Goal: Transaction & Acquisition: Purchase product/service

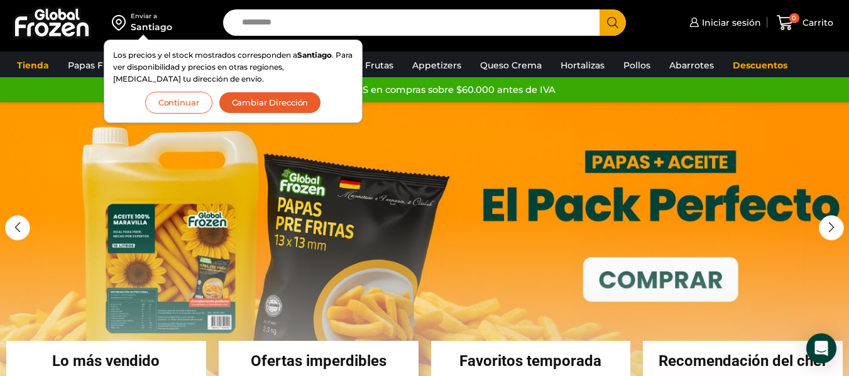
click at [177, 102] on button "Continuar" at bounding box center [178, 103] width 67 height 22
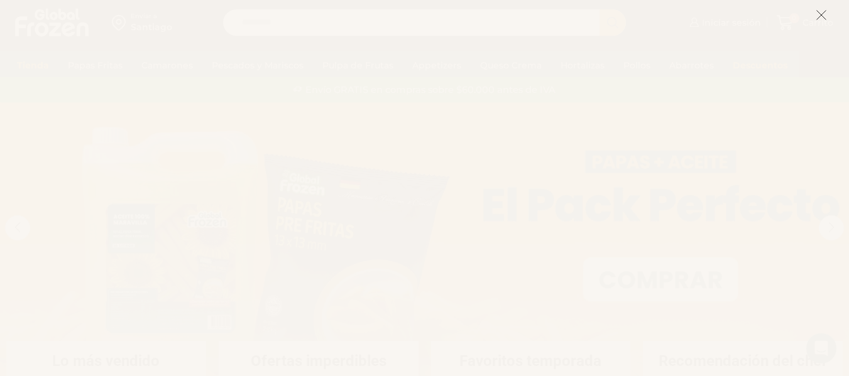
click at [821, 12] on icon at bounding box center [821, 14] width 11 height 11
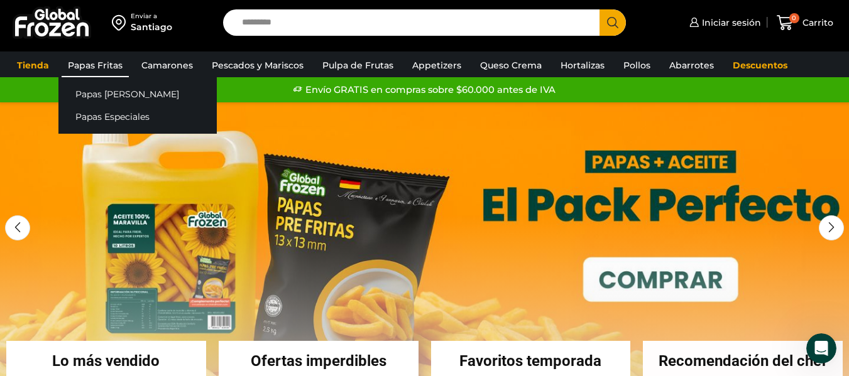
click at [114, 63] on link "Papas Fritas" at bounding box center [95, 65] width 67 height 24
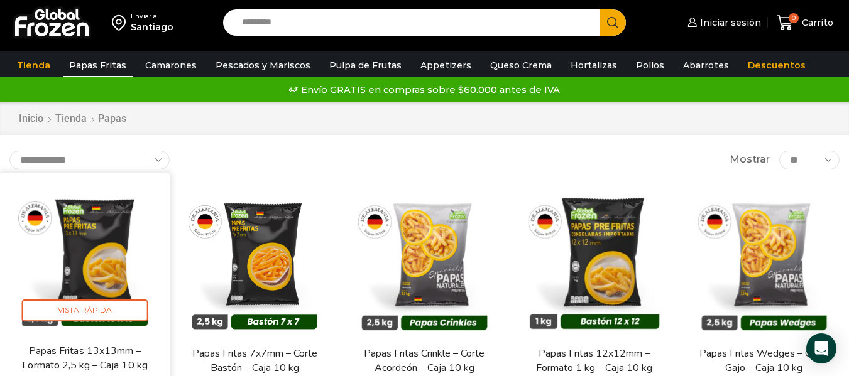
click at [102, 265] on img at bounding box center [85, 258] width 152 height 152
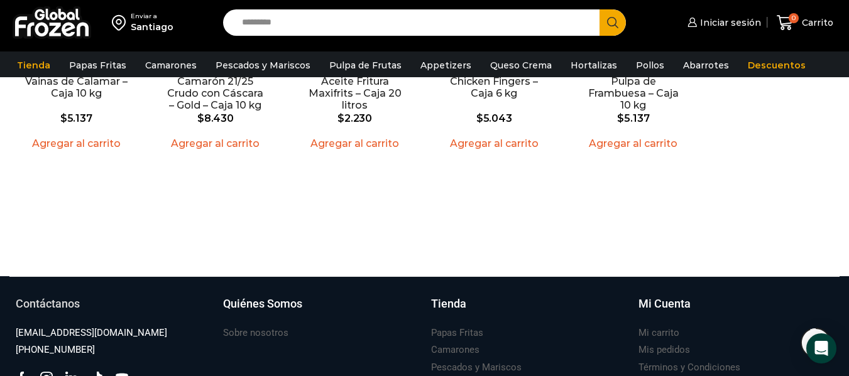
scroll to position [1371, 0]
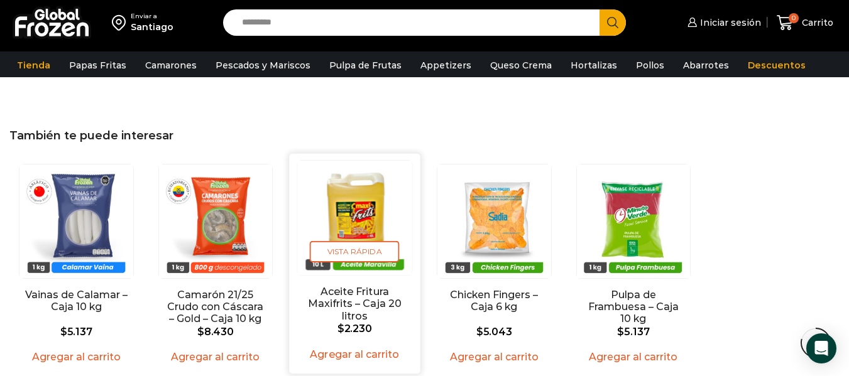
click at [350, 288] on link "Aceite Fritura Maxifrits – Caja 20 litros" at bounding box center [355, 304] width 104 height 36
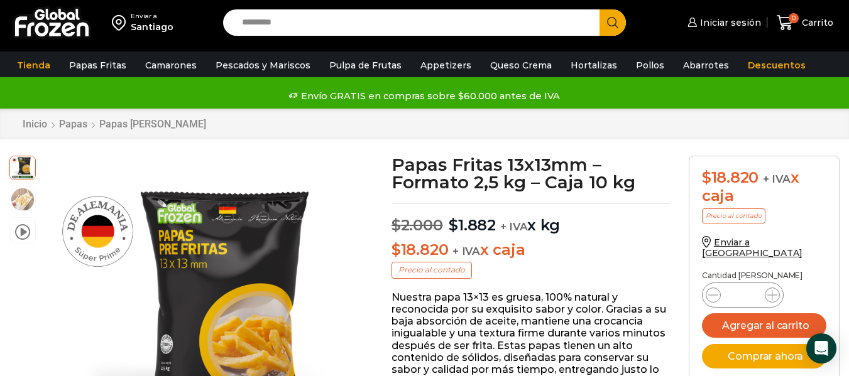
scroll to position [251, 0]
